Goal: Task Accomplishment & Management: Manage account settings

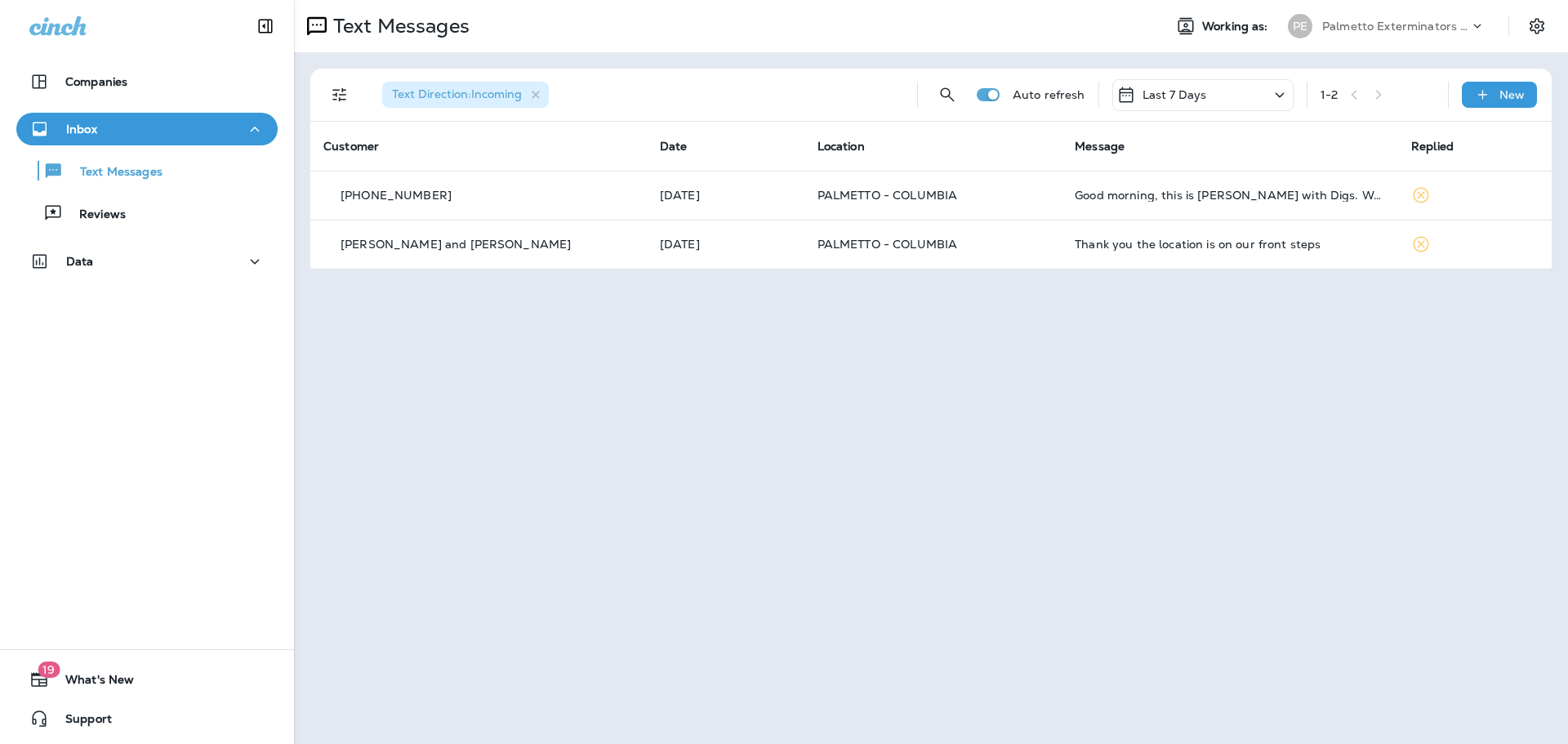
click at [1210, 108] on div "Last 7 Days" at bounding box center [1202, 95] width 181 height 32
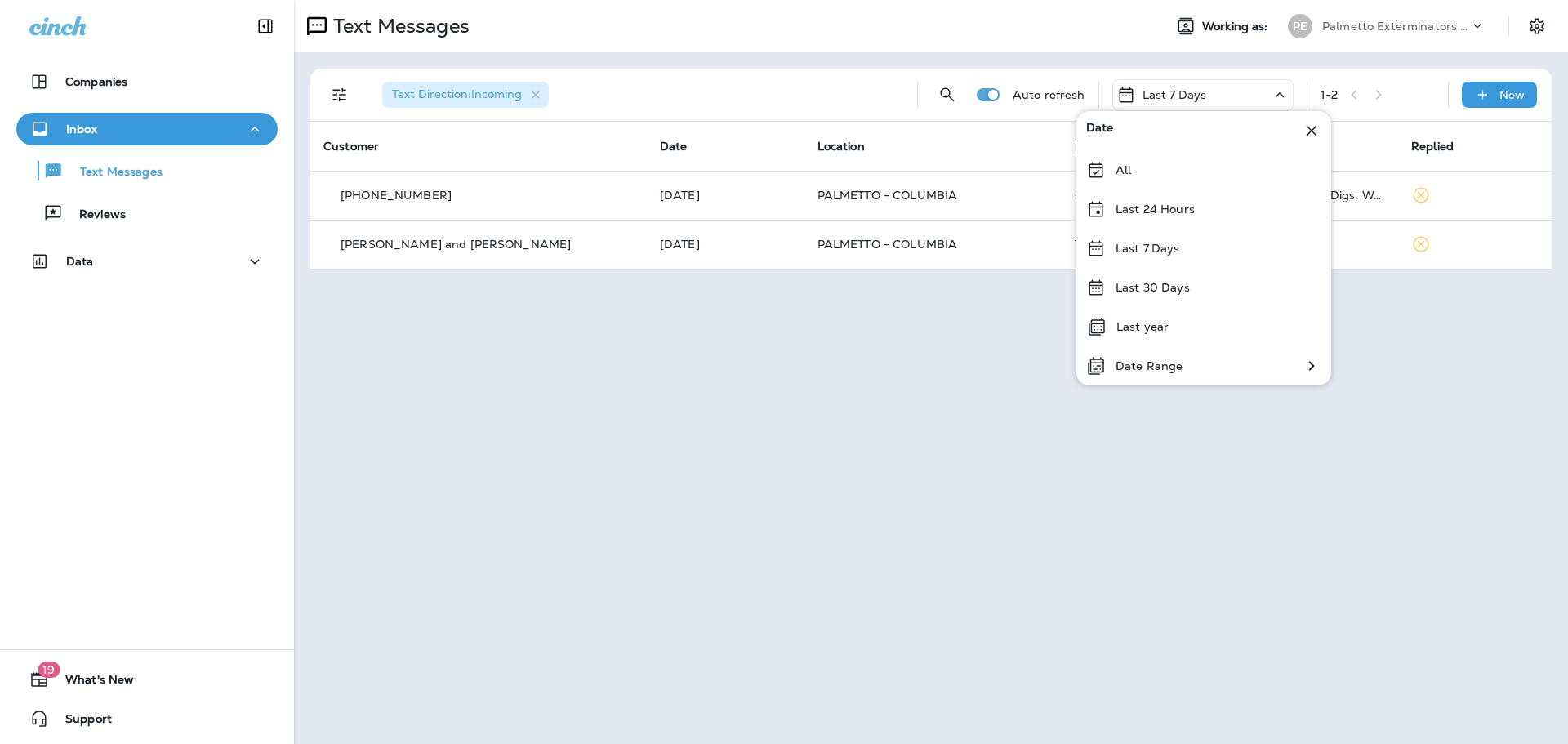
click at [1165, 163] on div "All" at bounding box center [1203, 169] width 255 height 40
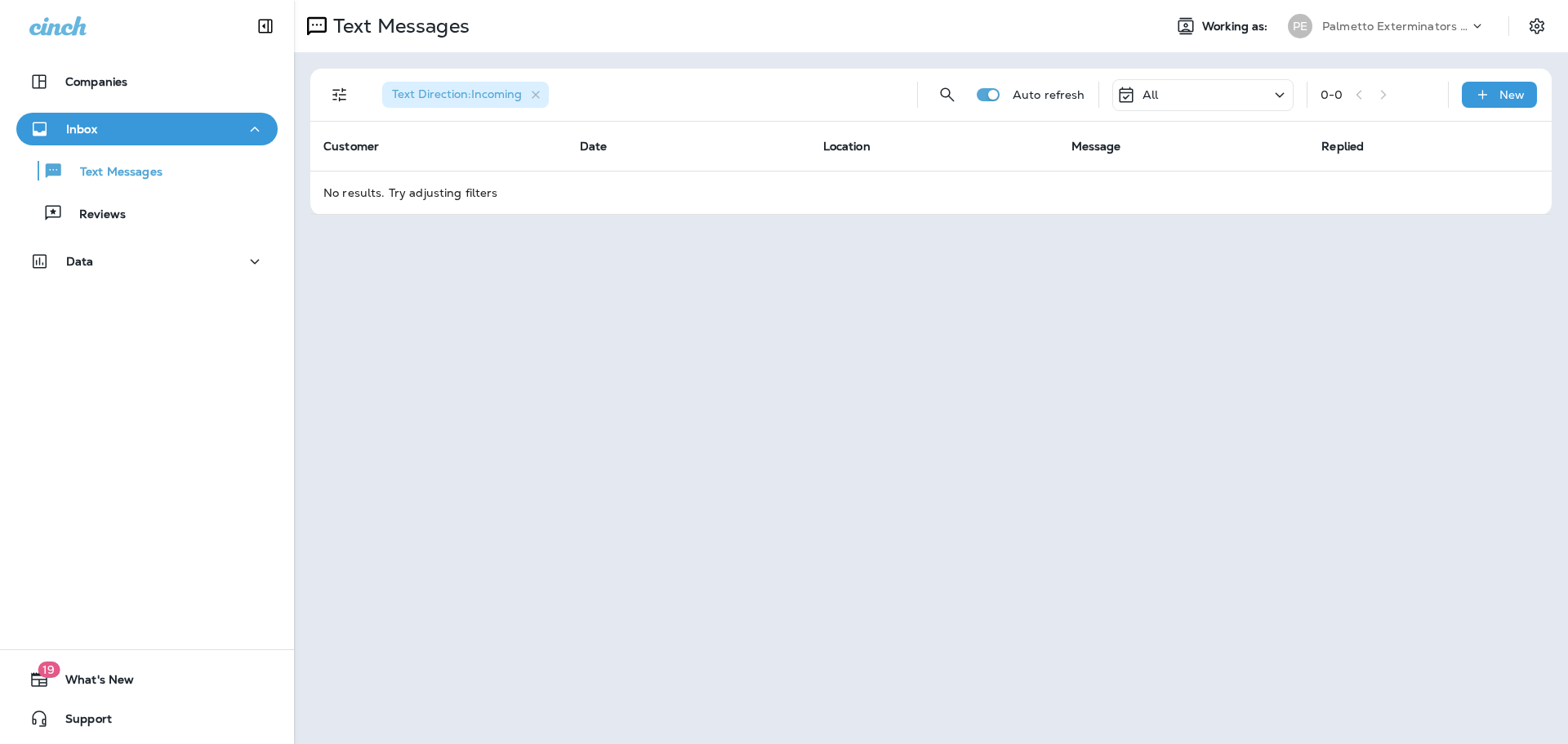
click at [1156, 94] on p "All" at bounding box center [1150, 95] width 16 height 13
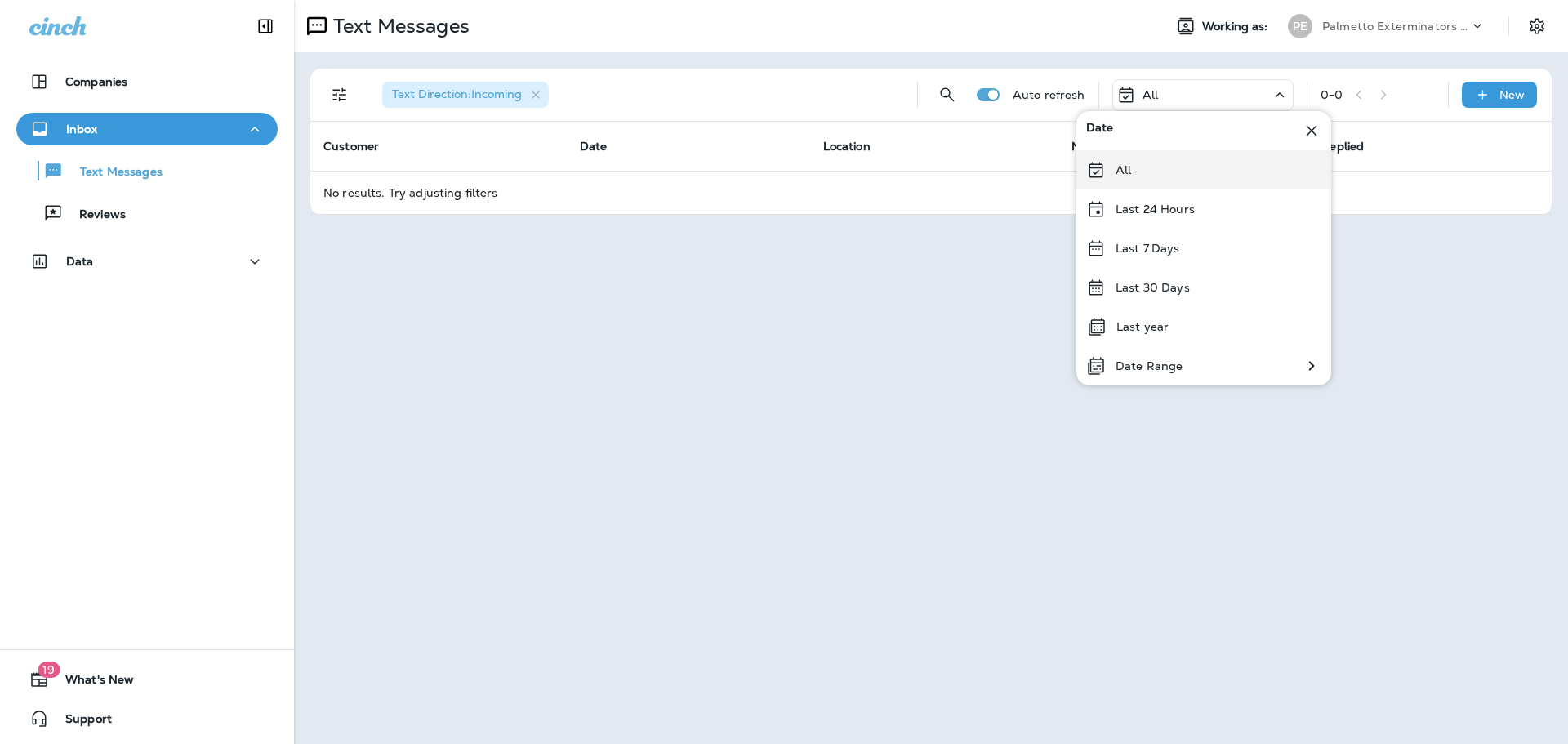
click at [1103, 177] on icon at bounding box center [1095, 169] width 19 height 19
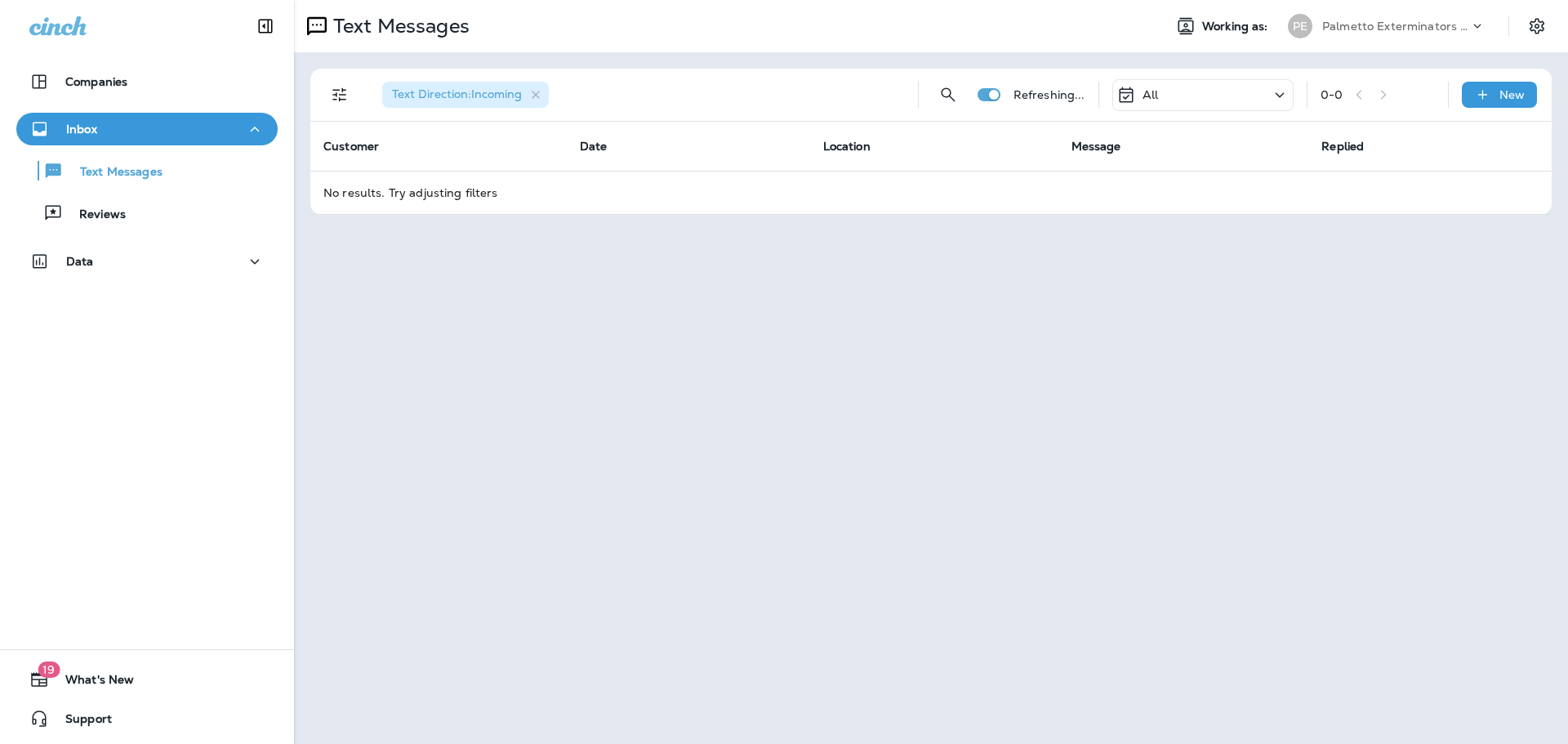
click at [1188, 99] on div "All" at bounding box center [1202, 95] width 181 height 32
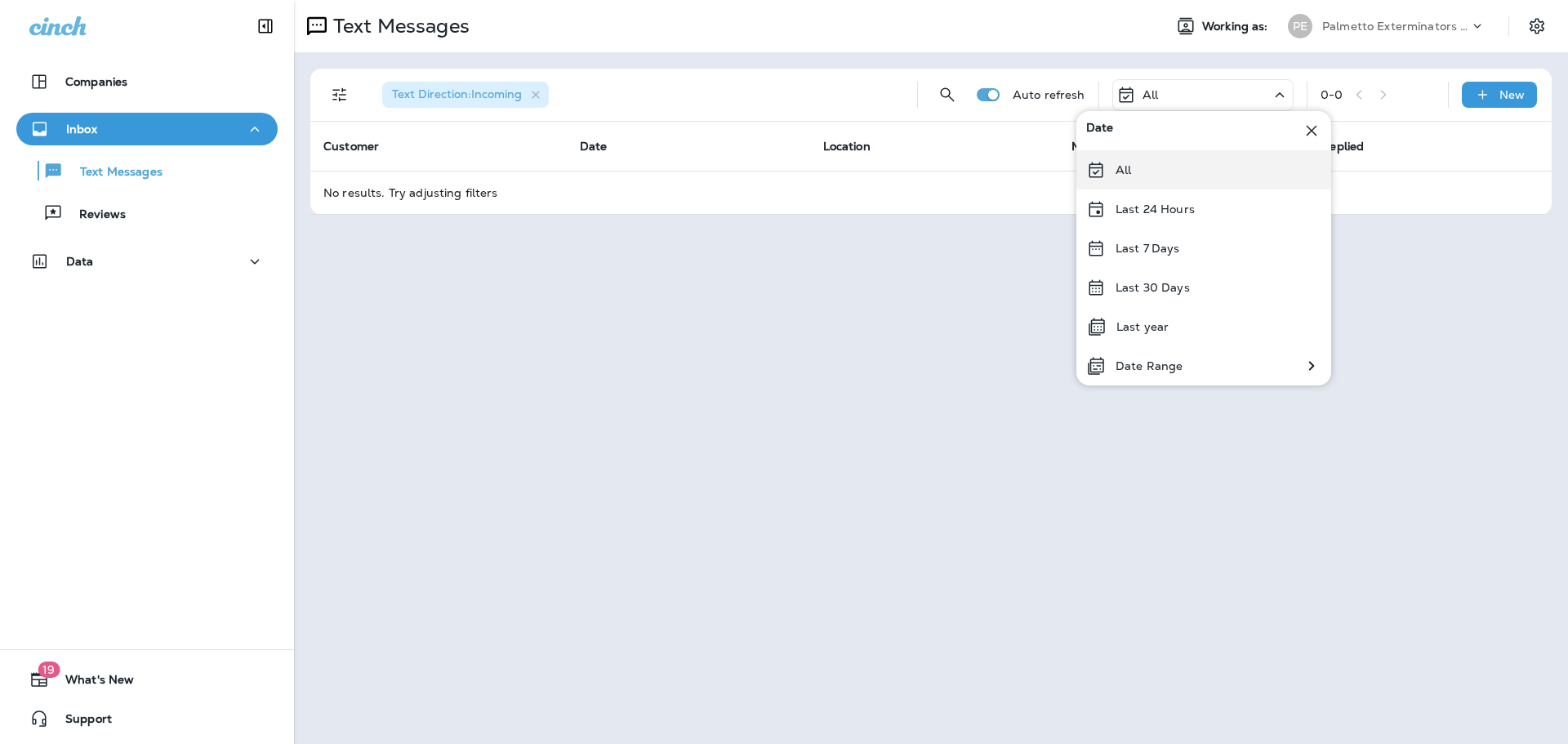
click at [1137, 181] on div "All" at bounding box center [1203, 169] width 255 height 40
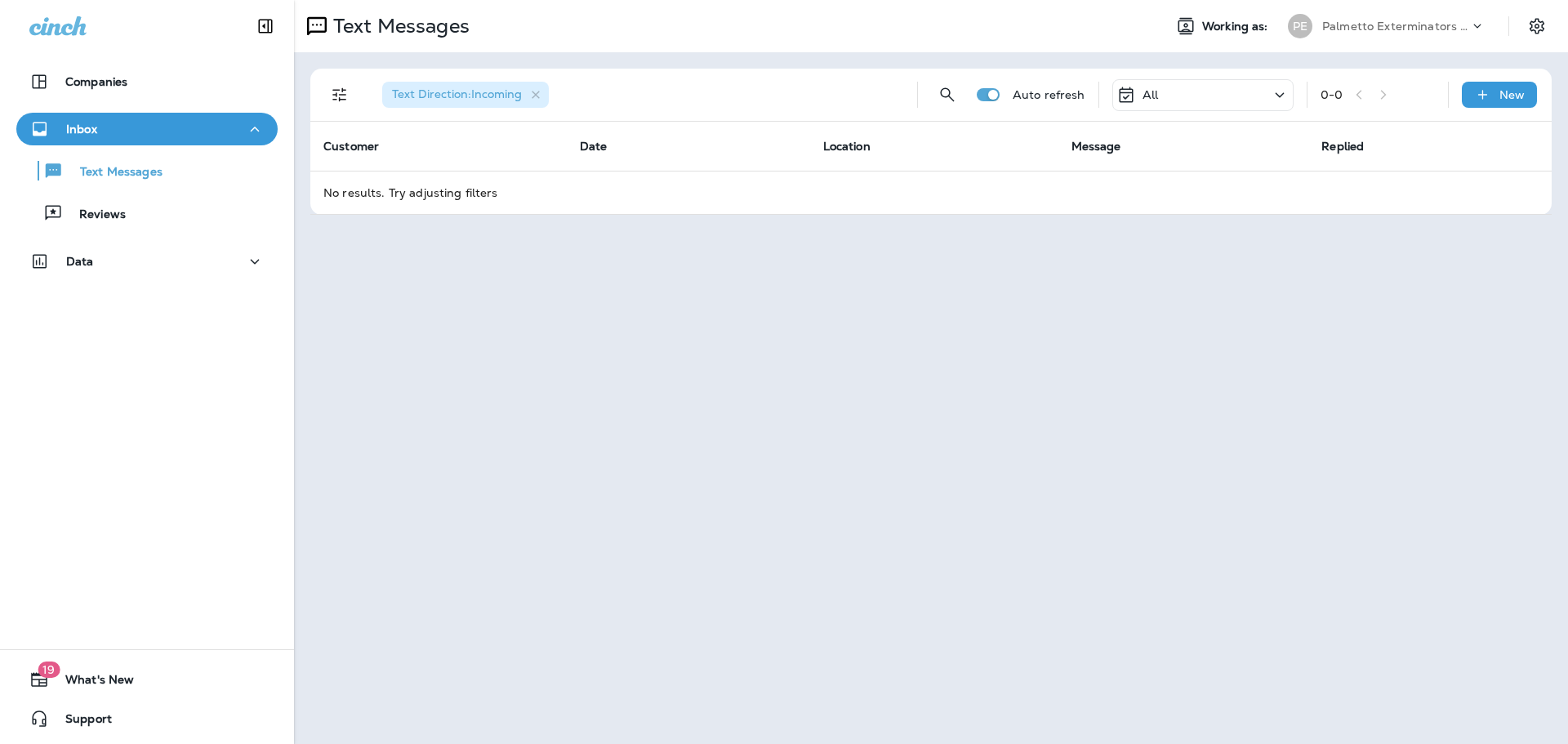
click at [1193, 84] on div "All" at bounding box center [1202, 95] width 181 height 32
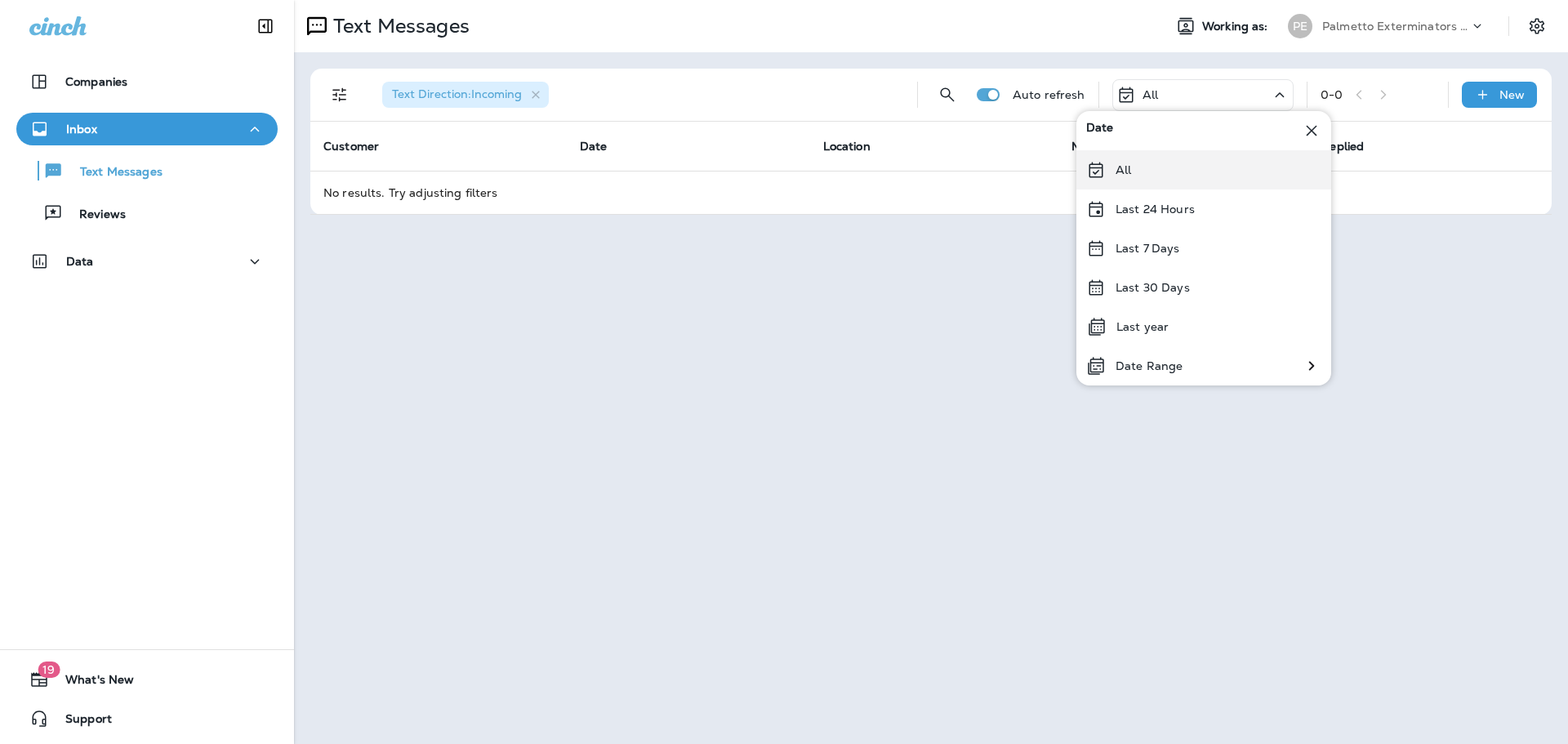
click at [1122, 166] on p "All" at bounding box center [1122, 170] width 16 height 13
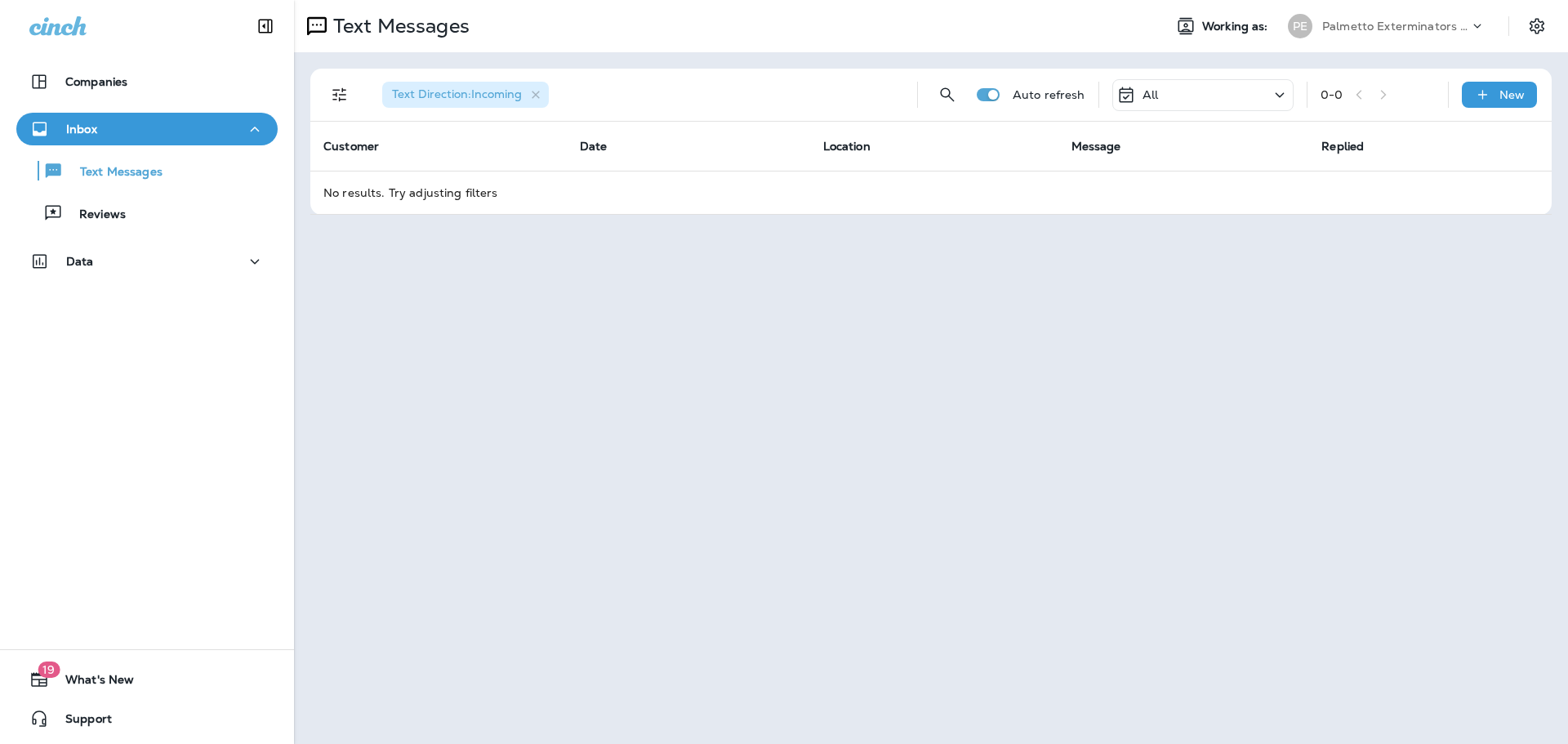
click at [1214, 97] on div "All" at bounding box center [1202, 95] width 181 height 32
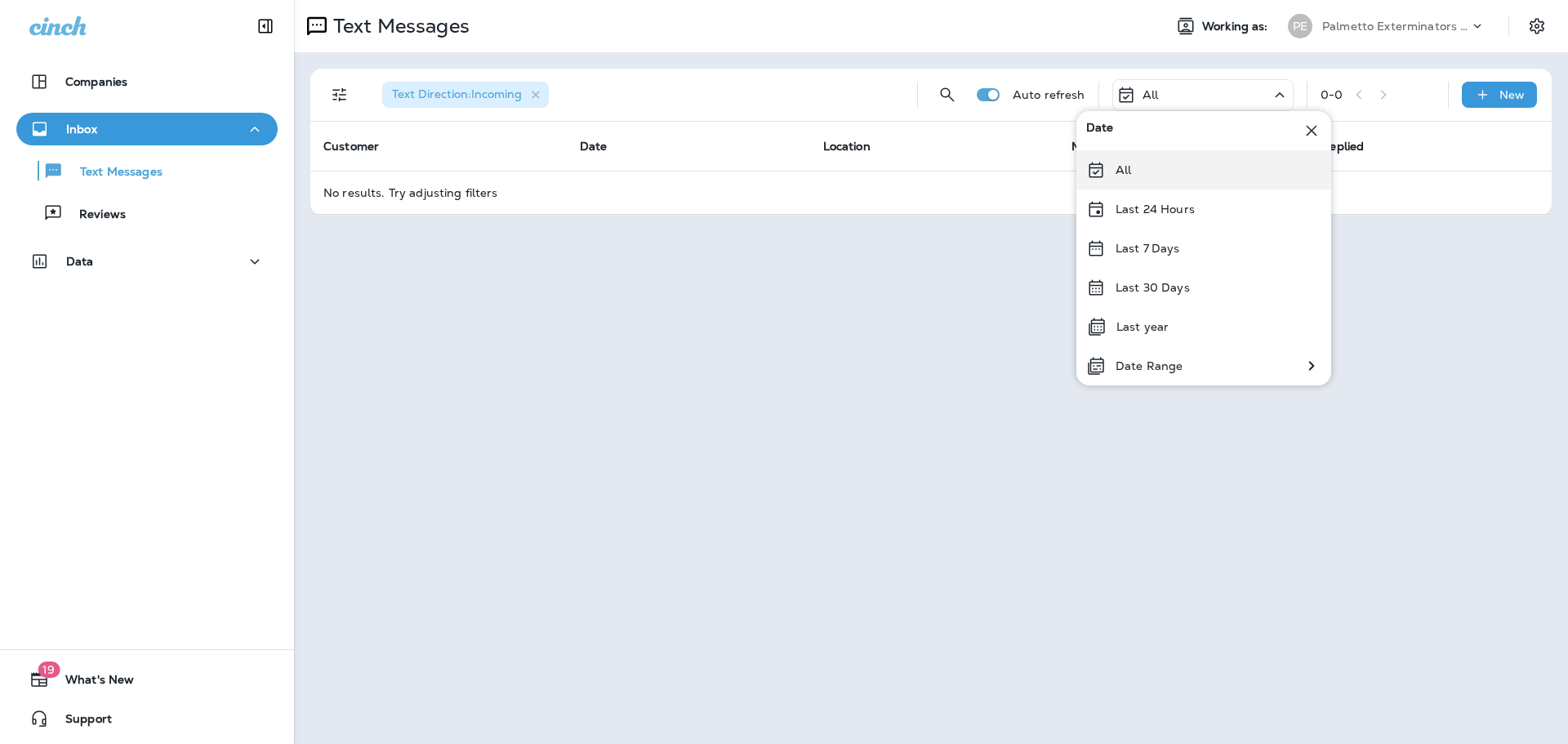
click at [1137, 173] on div "All" at bounding box center [1203, 169] width 255 height 40
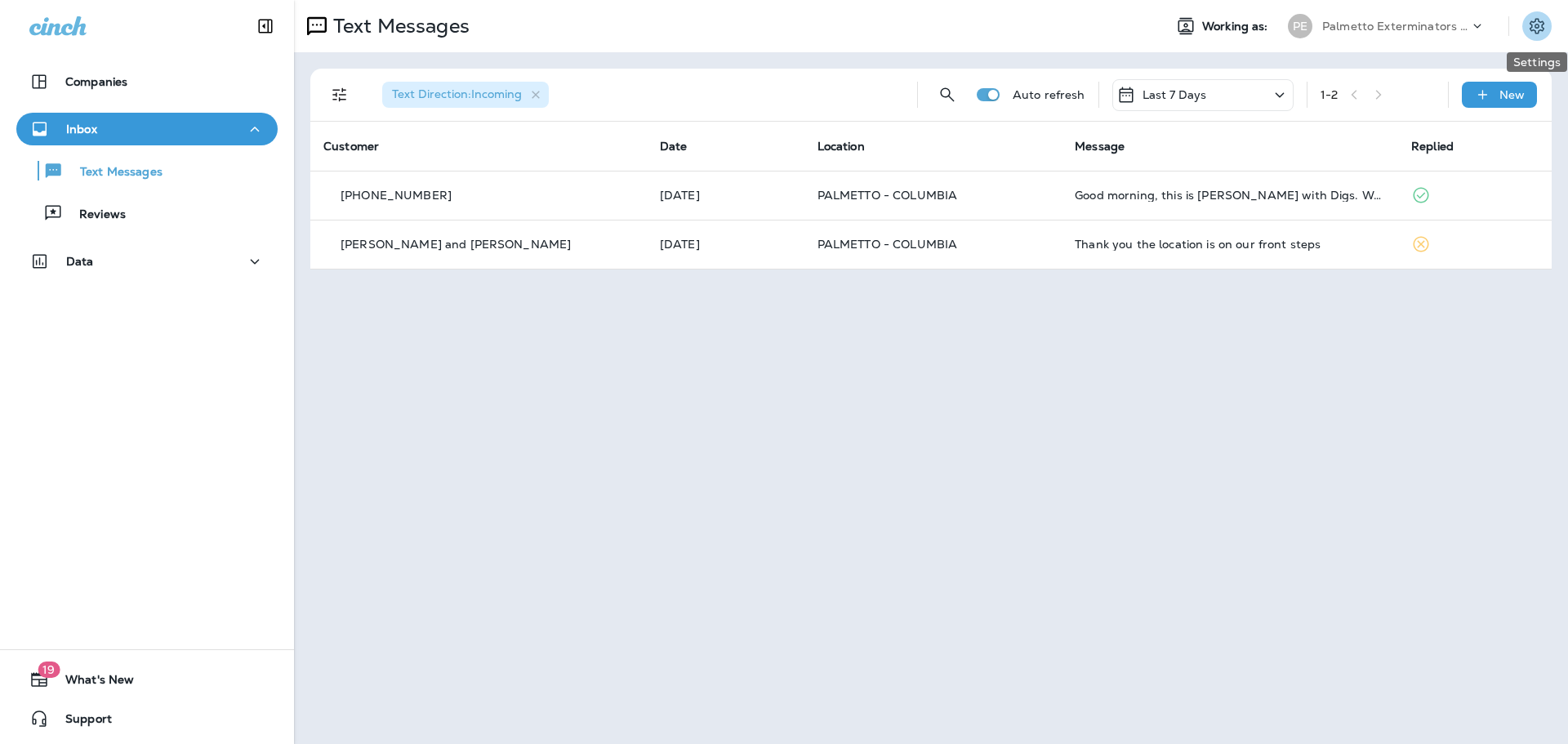
click at [1533, 27] on icon "Settings" at bounding box center [1536, 26] width 19 height 19
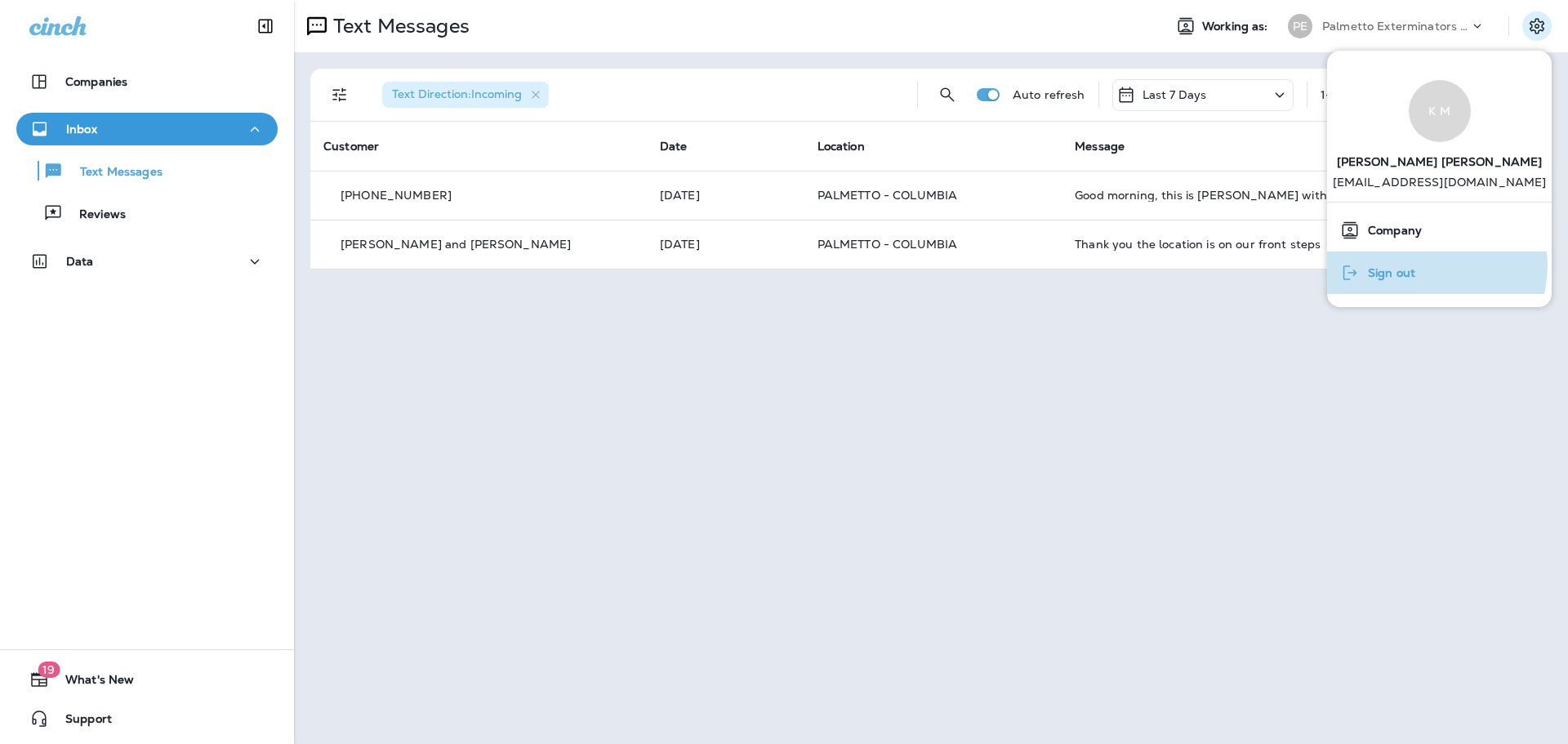
click at [1421, 266] on div "Sign out" at bounding box center [1378, 273] width 88 height 33
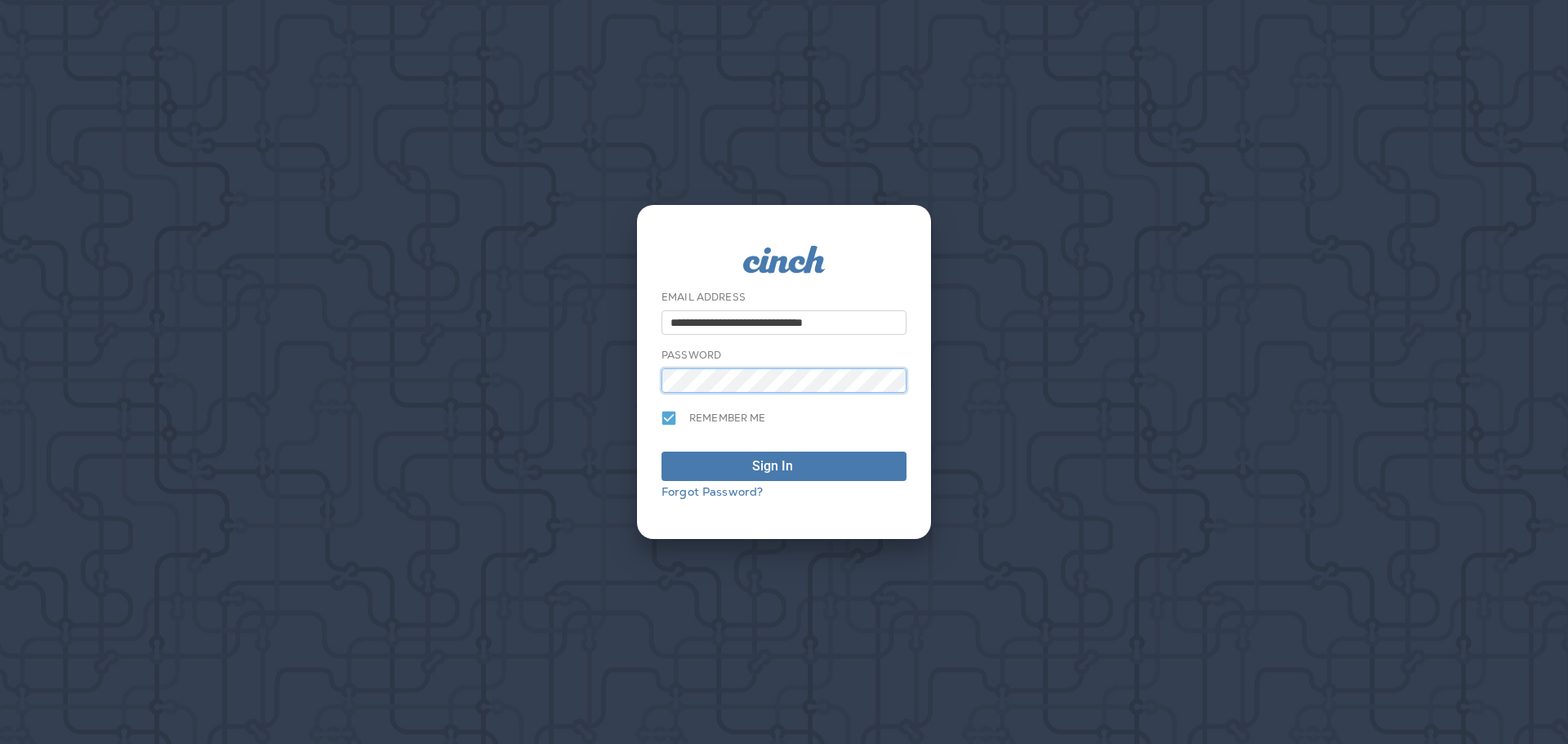
click at [662, 452] on button "Sign In" at bounding box center [784, 466] width 244 height 29
